Goal: Transaction & Acquisition: Book appointment/travel/reservation

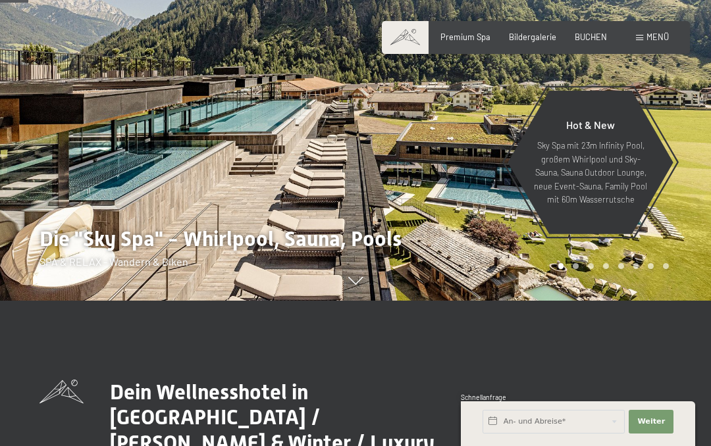
scroll to position [198, 0]
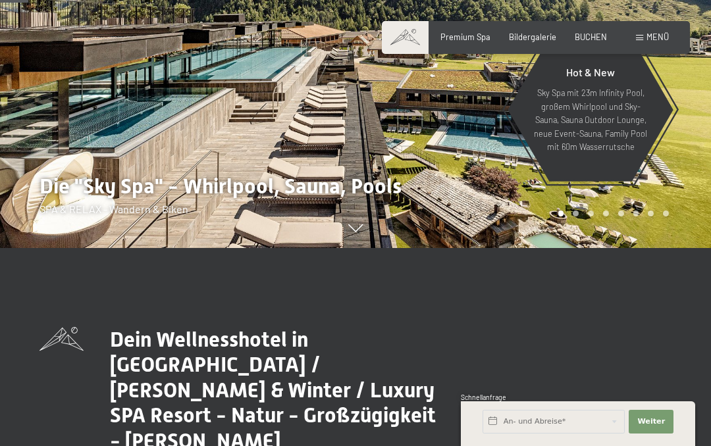
click at [594, 41] on div "BUCHEN" at bounding box center [591, 38] width 32 height 12
click at [597, 35] on span "BUCHEN" at bounding box center [591, 37] width 32 height 11
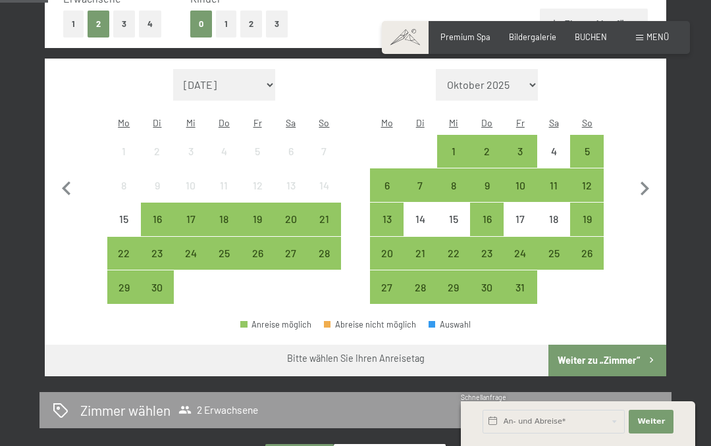
scroll to position [312, 0]
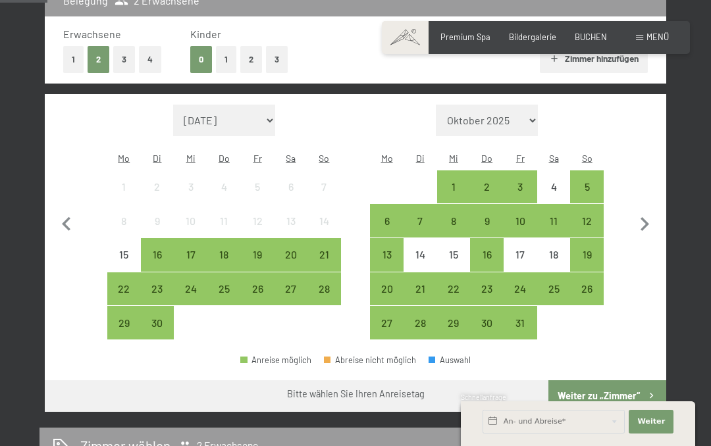
click at [648, 229] on icon "button" at bounding box center [645, 225] width 28 height 28
select select "[DATE]"
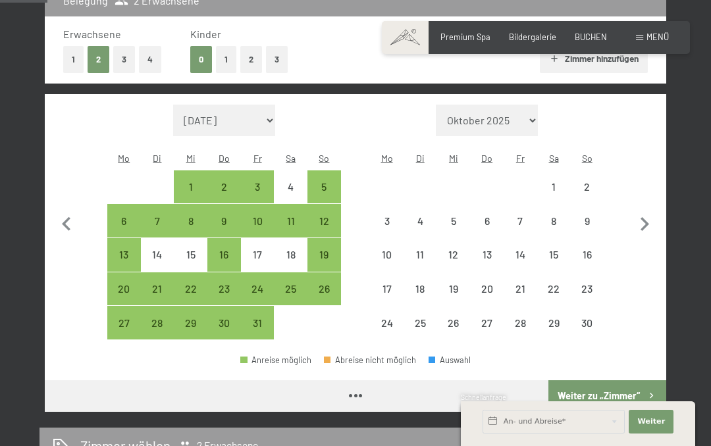
click at [647, 228] on icon "button" at bounding box center [645, 225] width 28 height 28
select select "[DATE]"
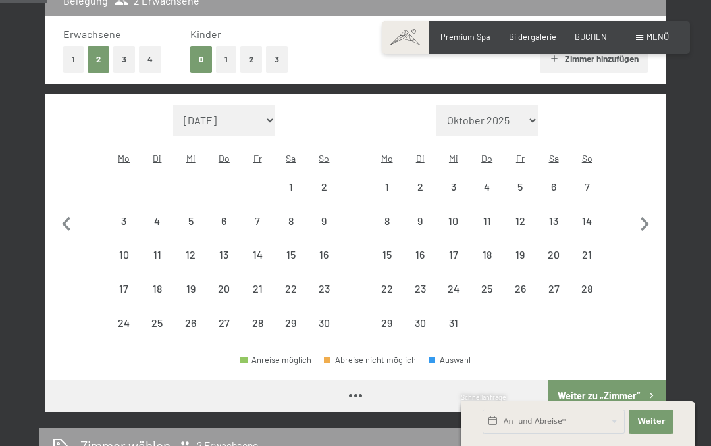
select select "[DATE]"
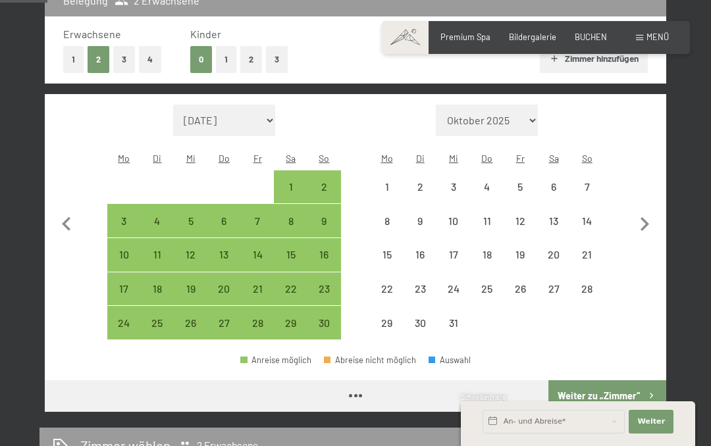
select select "[DATE]"
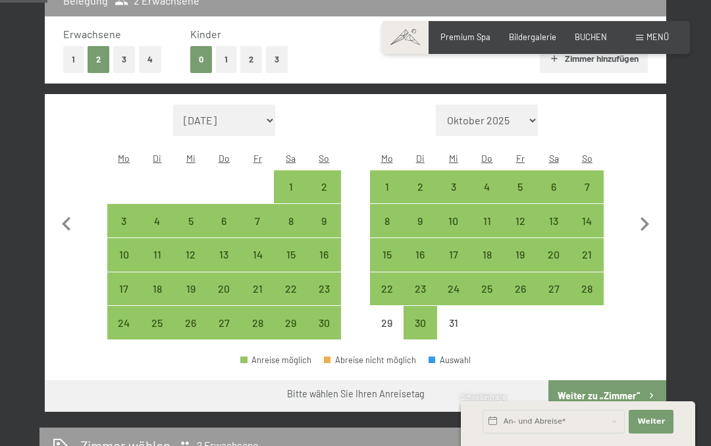
click at [389, 284] on div "22" at bounding box center [386, 299] width 31 height 31
select select "[DATE]"
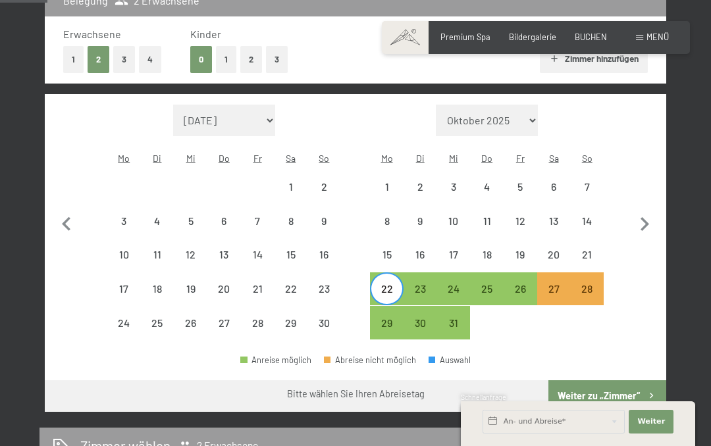
click at [521, 284] on div "26" at bounding box center [520, 299] width 31 height 31
select select "[DATE]"
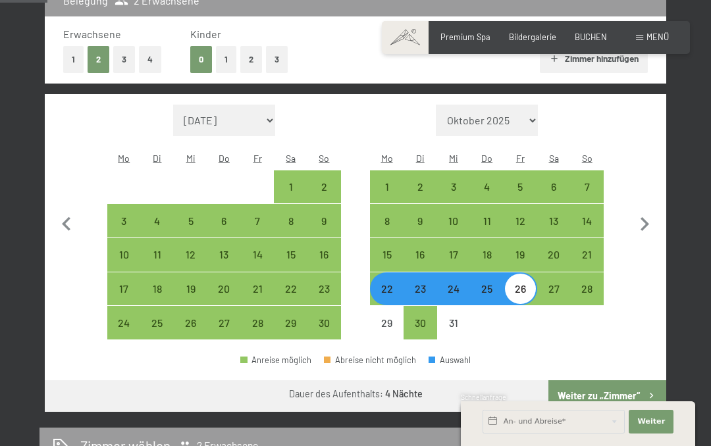
click at [592, 244] on div "21" at bounding box center [586, 255] width 31 height 31
select select "[DATE]"
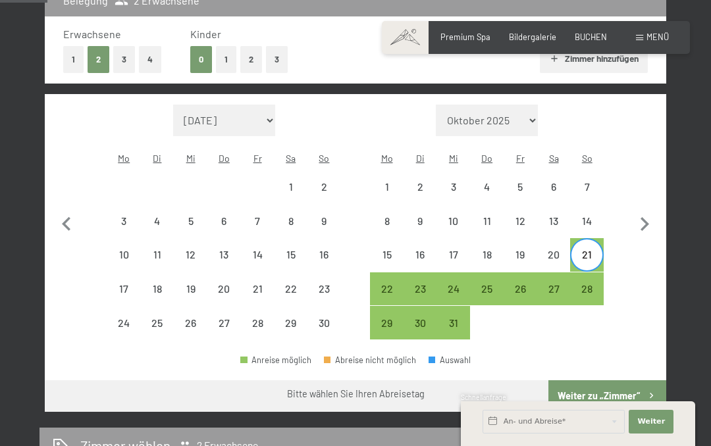
click at [517, 284] on div "26" at bounding box center [520, 299] width 31 height 31
select select "[DATE]"
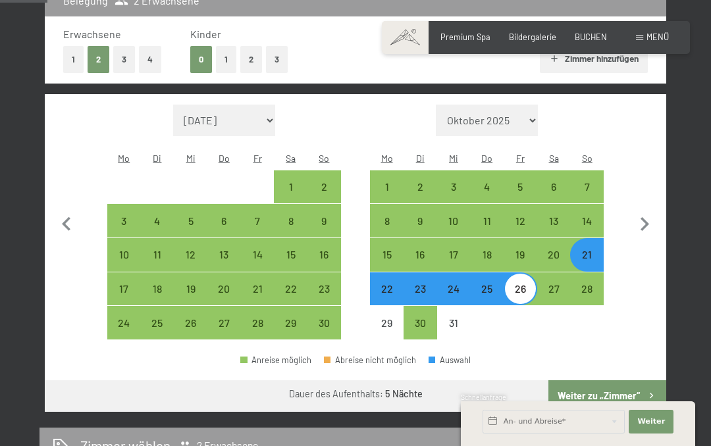
click at [639, 380] on button "Weiter zu „Zimmer“" at bounding box center [607, 396] width 118 height 32
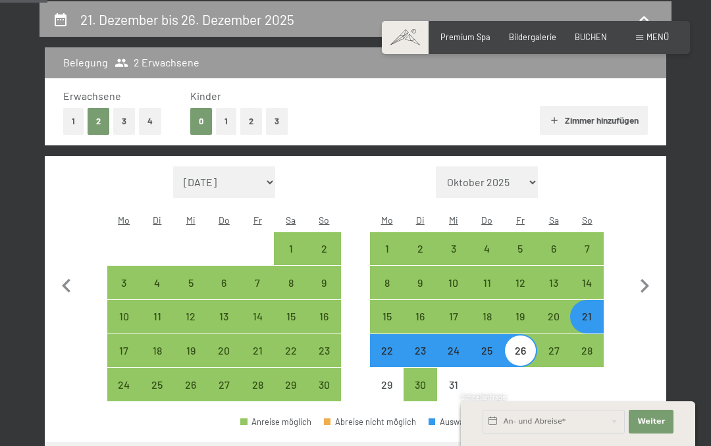
select select "[DATE]"
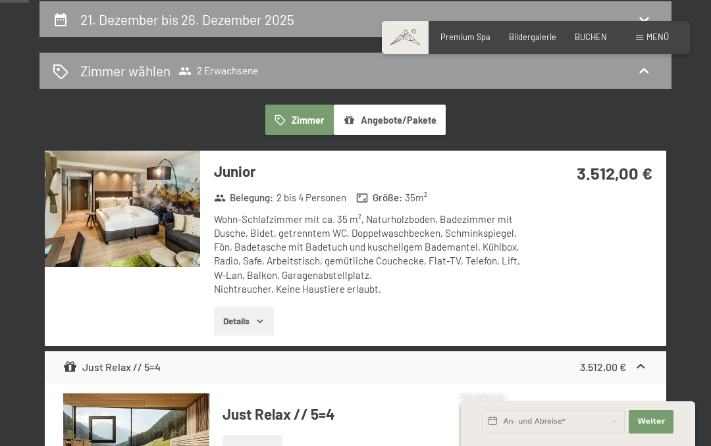
click at [422, 128] on button "Angebote/Pakete" at bounding box center [390, 120] width 112 height 30
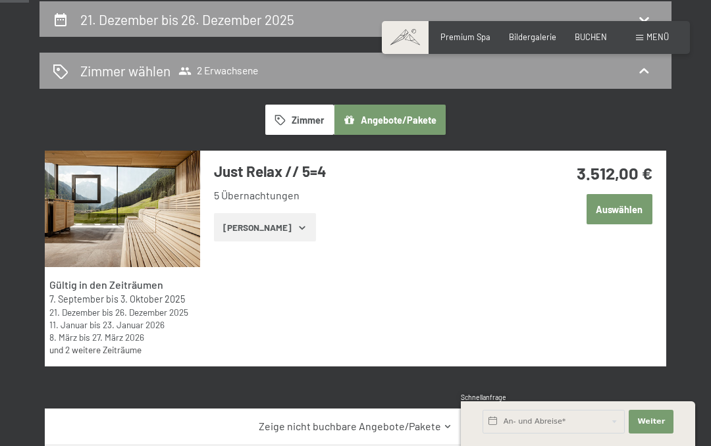
click at [271, 233] on button "[PERSON_NAME]" at bounding box center [265, 227] width 102 height 29
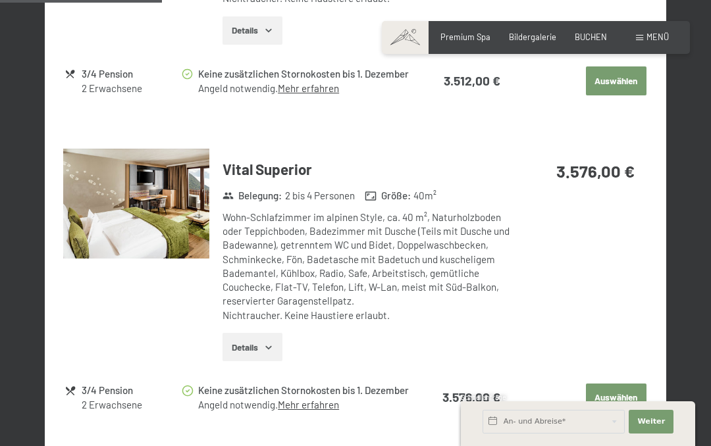
scroll to position [866, 0]
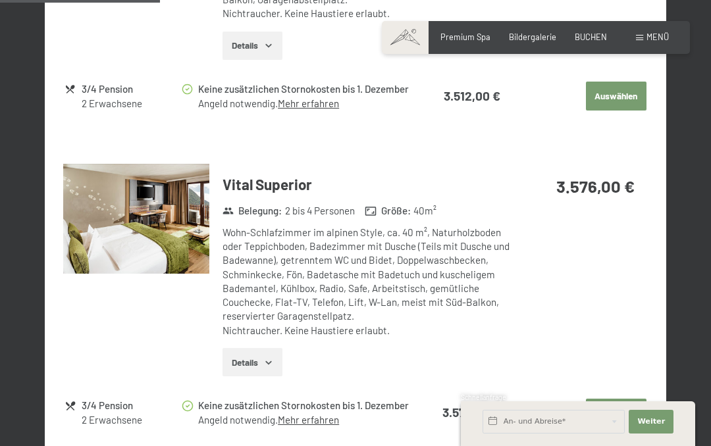
click at [614, 402] on button "Auswählen" at bounding box center [616, 413] width 61 height 29
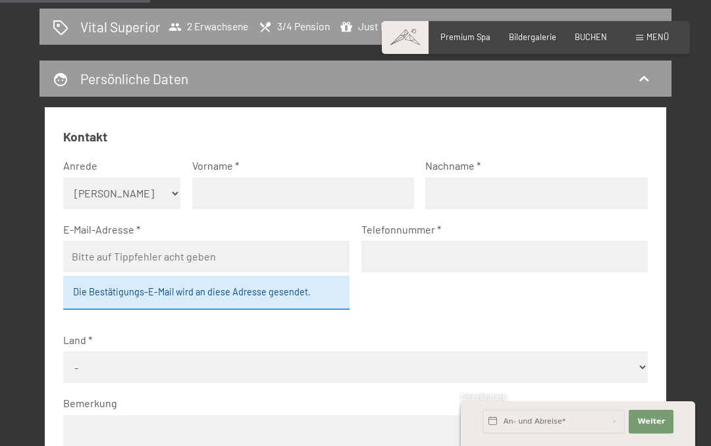
scroll to position [296, 0]
